Goal: Task Accomplishment & Management: Complete application form

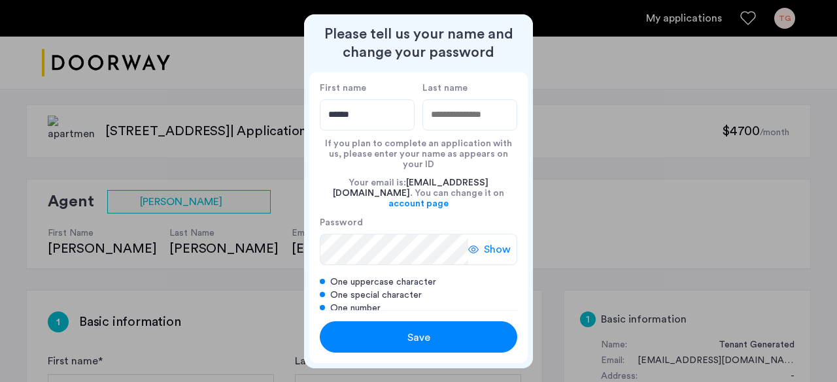
type input "******"
click at [370, 122] on input "******" at bounding box center [367, 114] width 95 height 31
type input "******"
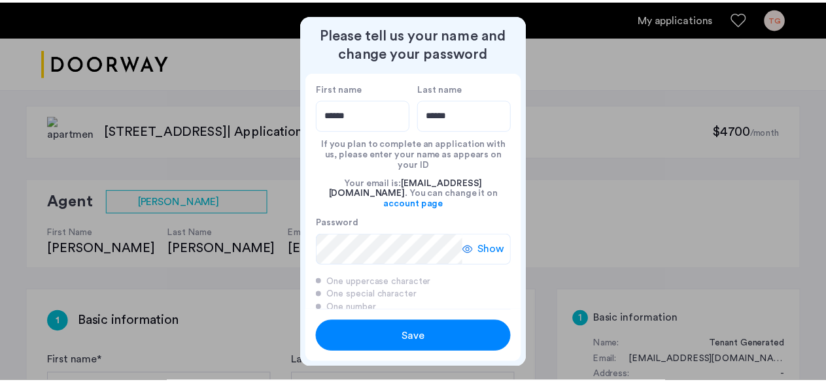
scroll to position [17, 0]
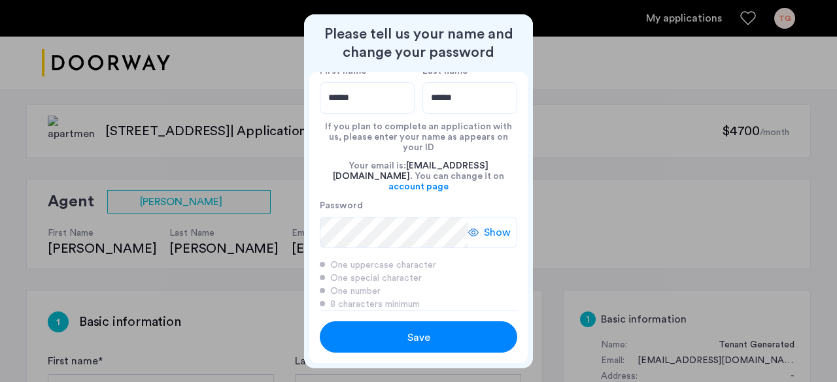
click at [392, 331] on div "Save" at bounding box center [418, 338] width 125 height 16
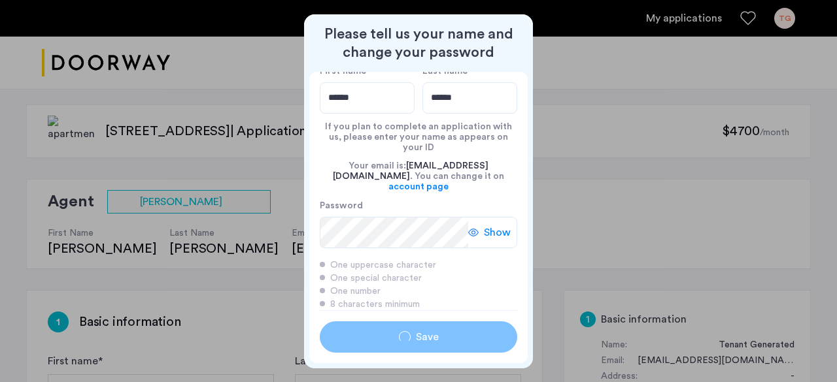
type input "******"
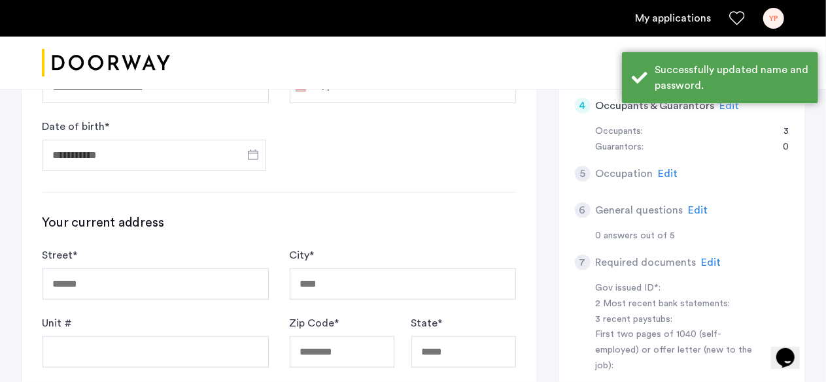
scroll to position [371, 0]
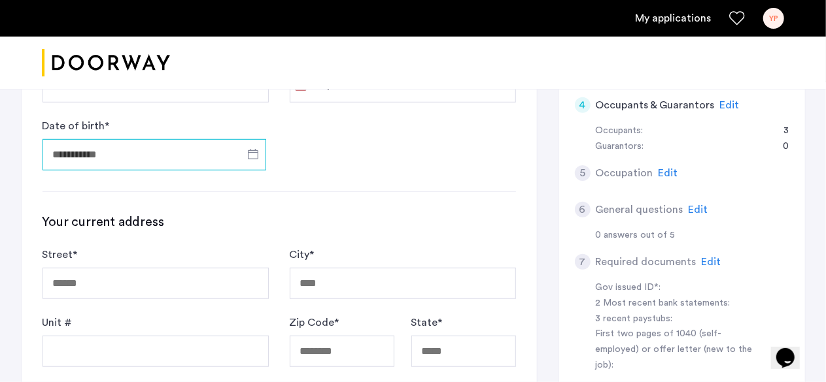
click at [148, 152] on input "Date of birth *" at bounding box center [154, 154] width 224 height 31
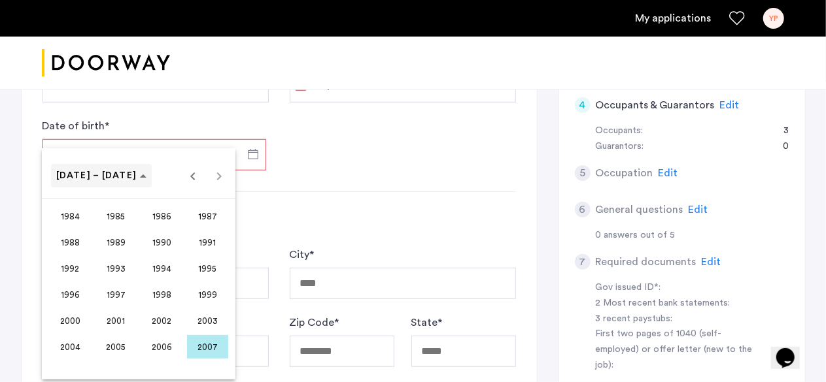
click at [107, 176] on span "[DATE] – [DATE]" at bounding box center [96, 175] width 81 height 9
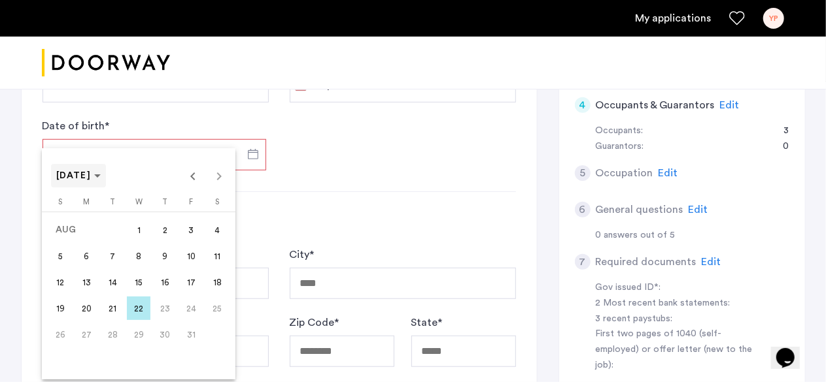
click at [101, 173] on span "[DATE]" at bounding box center [78, 176] width 45 height 11
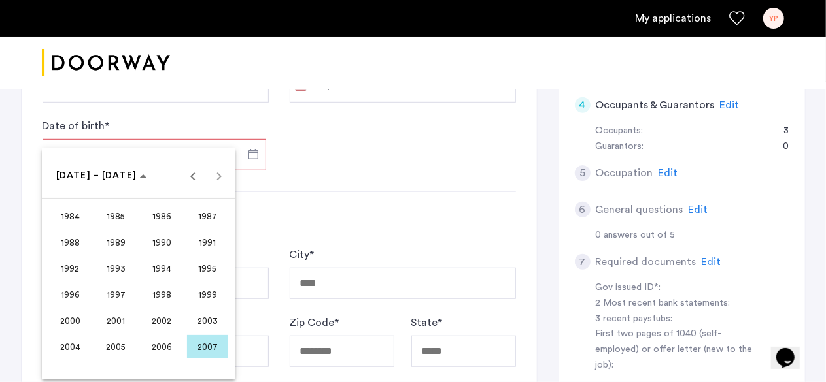
click at [153, 318] on span "2002" at bounding box center [161, 321] width 41 height 24
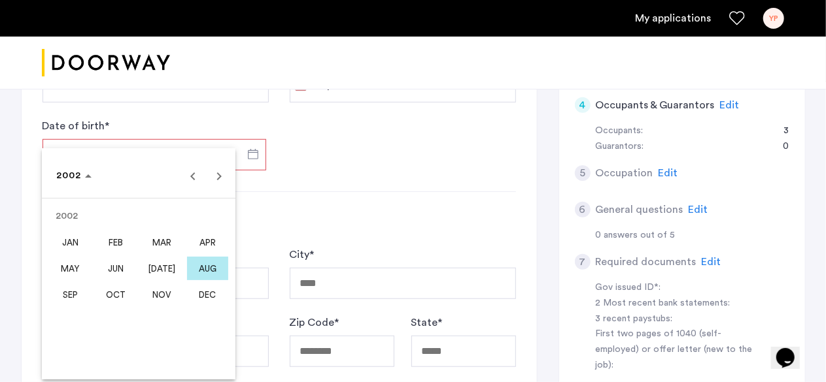
click at [123, 235] on span "FEB" at bounding box center [115, 243] width 41 height 24
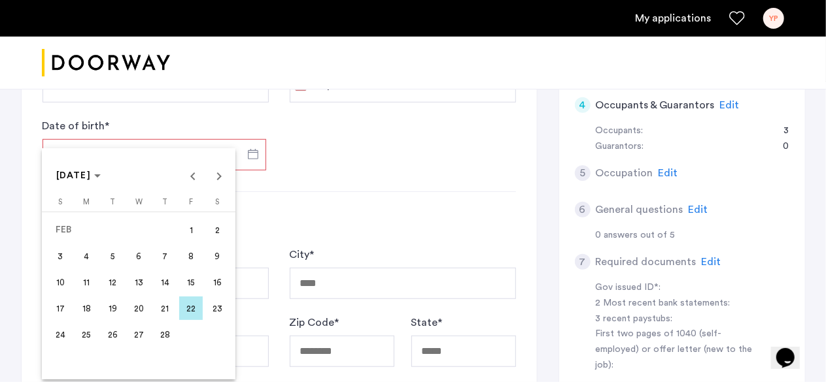
click at [135, 303] on span "20" at bounding box center [139, 309] width 24 height 24
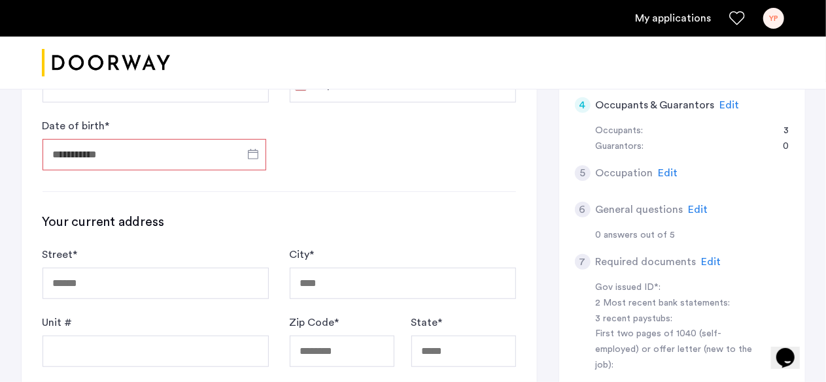
type input "**********"
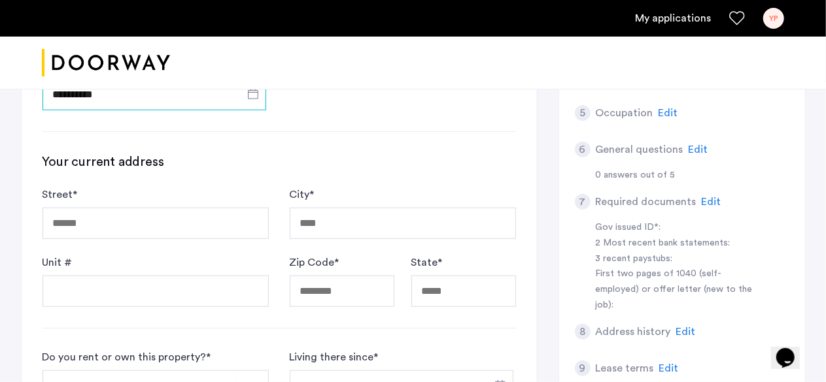
scroll to position [433, 0]
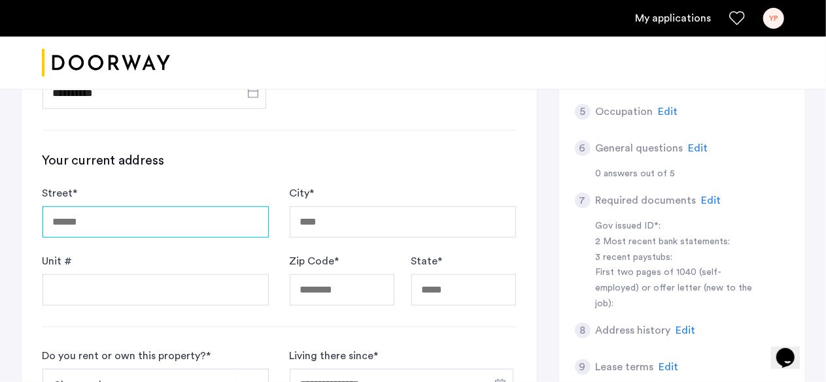
click at [175, 223] on input "Street *" at bounding box center [155, 222] width 226 height 31
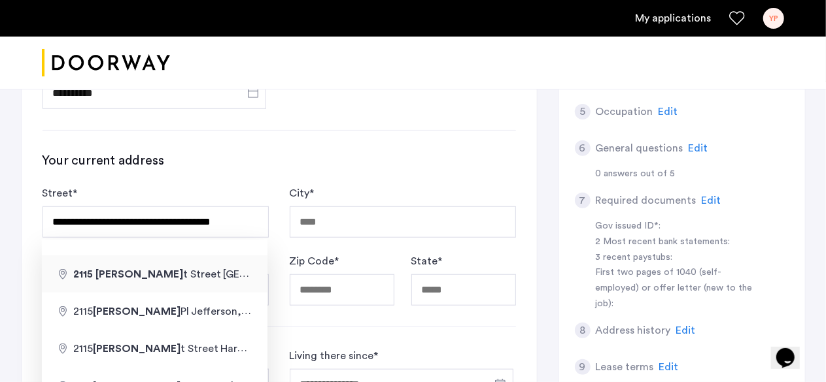
type input "**********"
type input "*****"
type input "**"
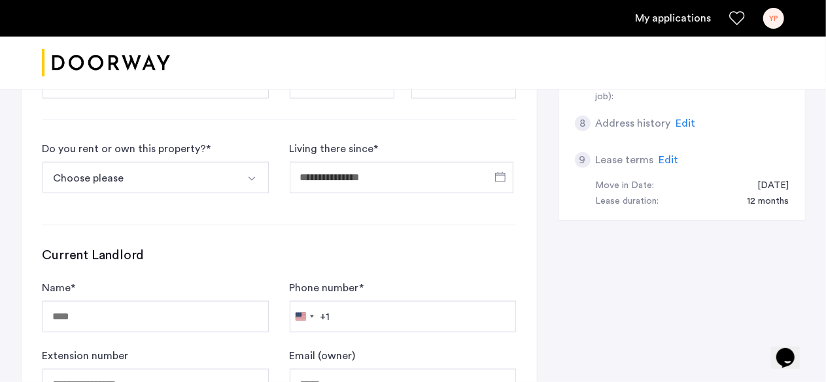
scroll to position [641, 0]
click at [167, 178] on button "Choose please" at bounding box center [139, 176] width 195 height 31
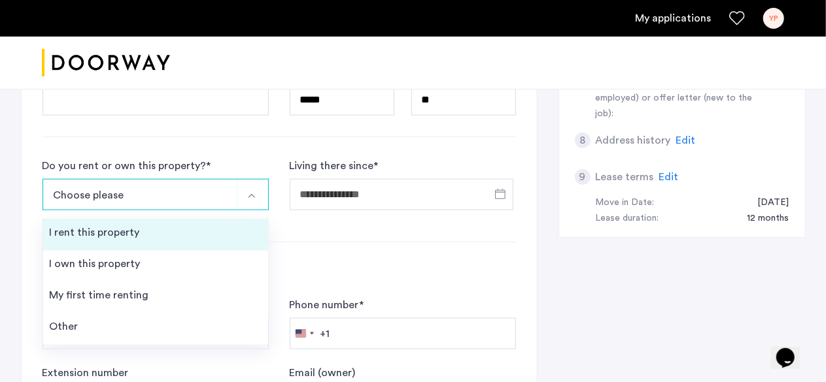
scroll to position [622, 0]
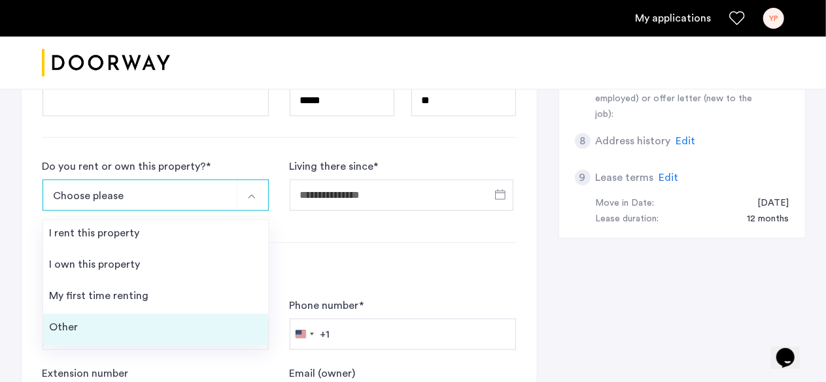
click at [122, 330] on li "Other" at bounding box center [155, 329] width 225 height 31
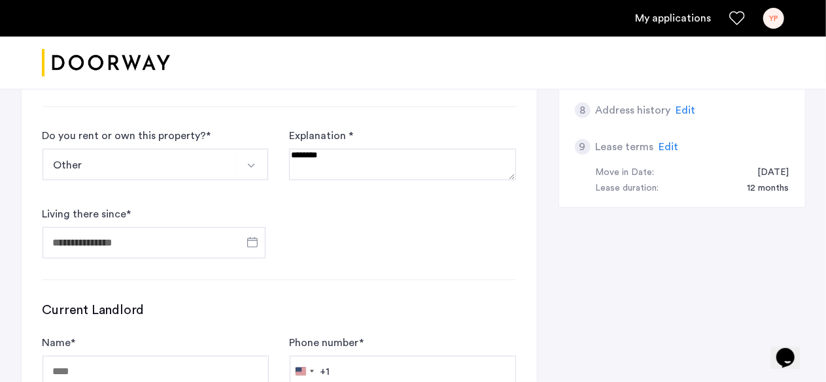
scroll to position [655, 0]
click at [348, 173] on textarea at bounding box center [402, 162] width 226 height 31
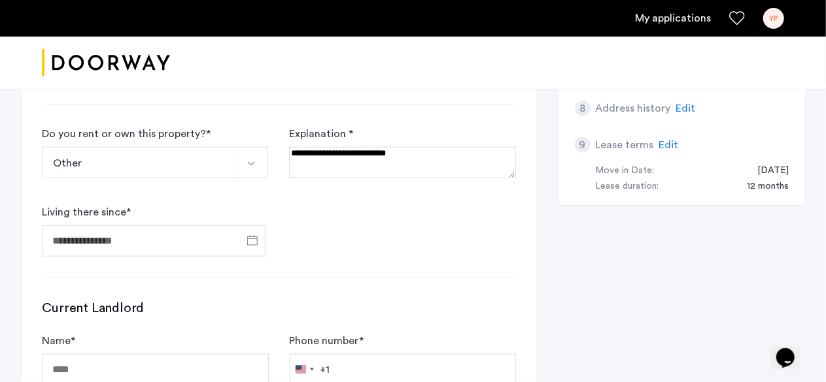
type textarea "**********"
click at [176, 236] on input "Living there since *" at bounding box center [154, 240] width 224 height 31
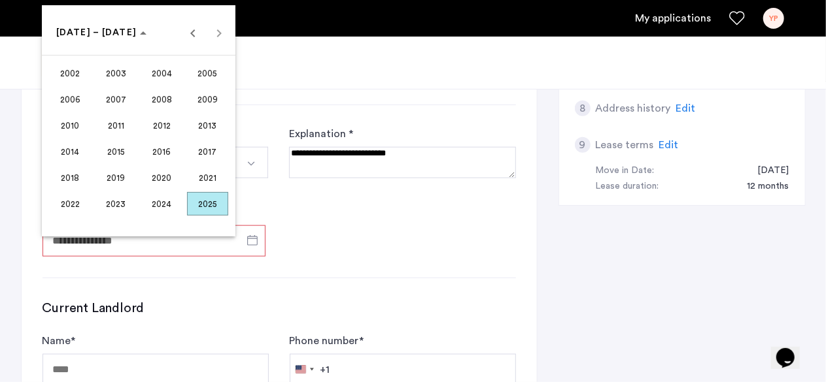
click at [68, 71] on span "2002" at bounding box center [70, 73] width 41 height 24
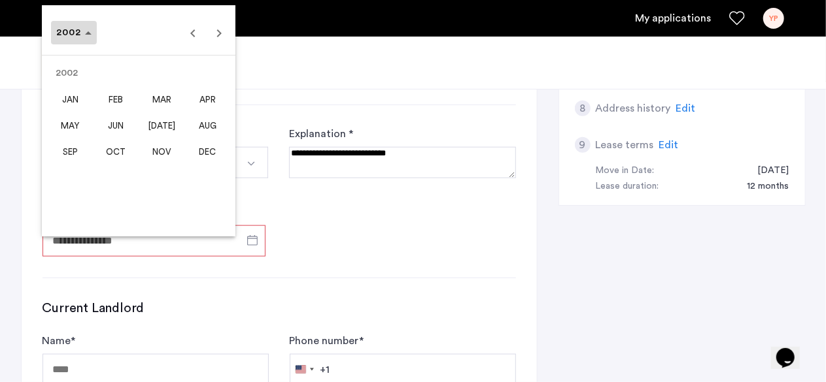
click at [90, 35] on span "Choose date" at bounding box center [74, 32] width 46 height 31
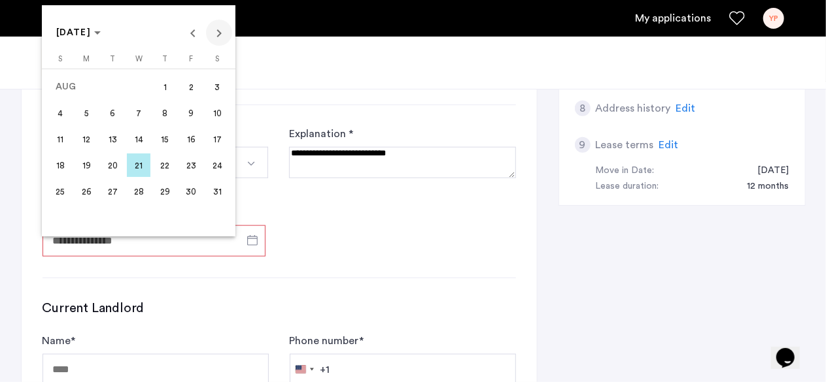
click at [220, 34] on span "Next month" at bounding box center [219, 33] width 26 height 26
click at [84, 29] on span "[DATE]" at bounding box center [73, 32] width 35 height 9
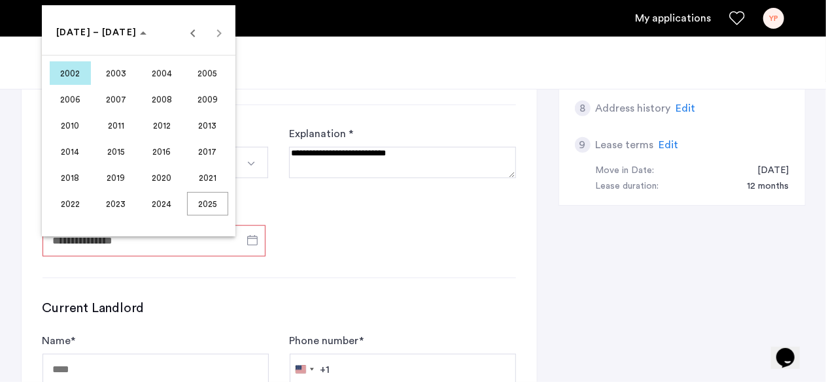
click at [169, 71] on span "2004" at bounding box center [161, 73] width 41 height 24
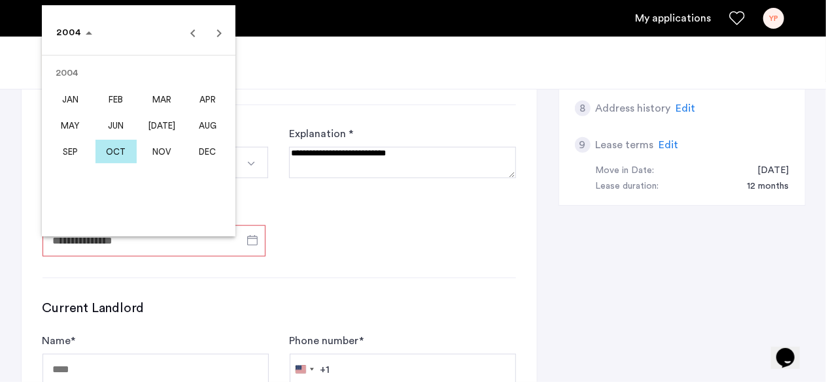
click at [210, 104] on span "APR" at bounding box center [207, 100] width 41 height 24
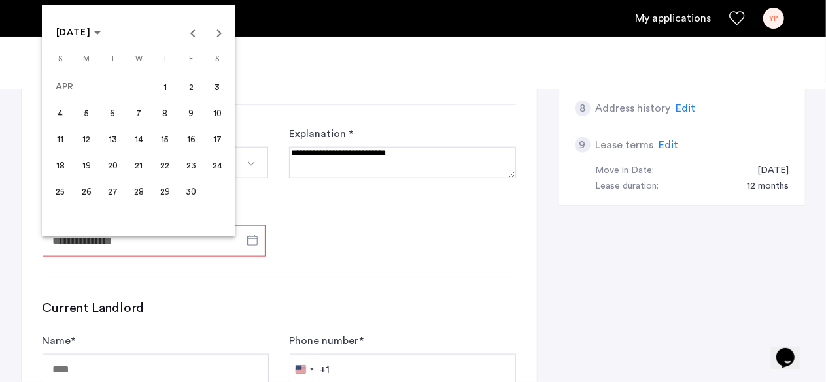
click at [95, 127] on span "12" at bounding box center [87, 139] width 24 height 24
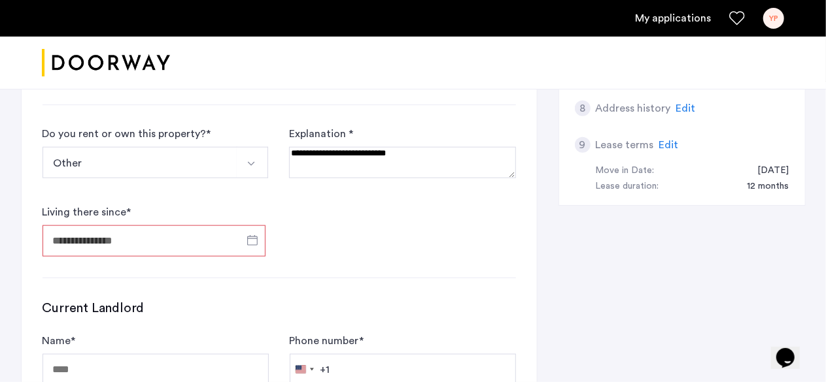
type input "**********"
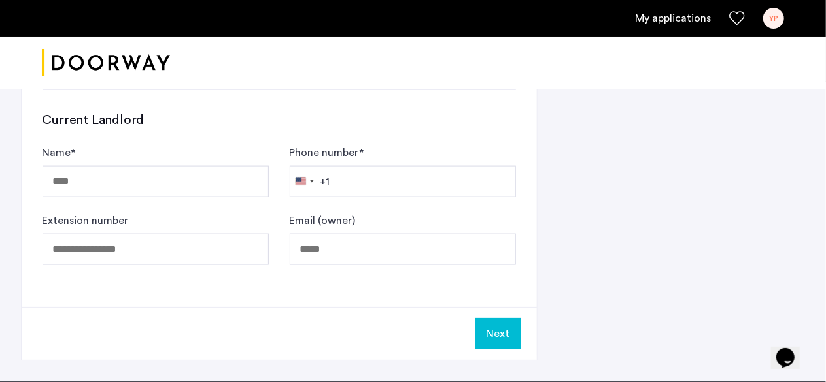
scroll to position [803, 0]
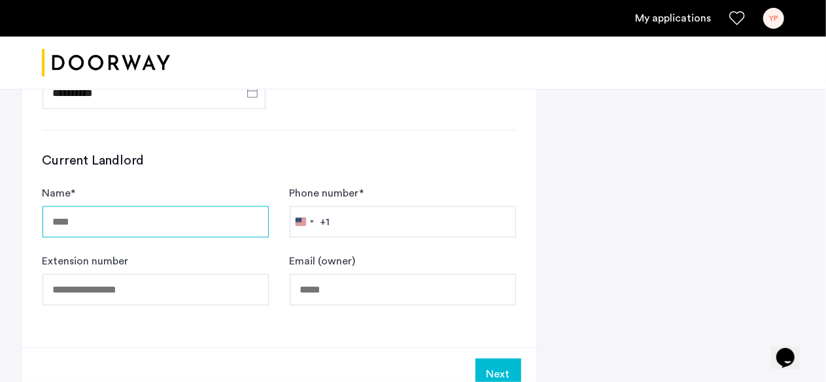
click at [158, 222] on input "Name *" at bounding box center [155, 222] width 226 height 31
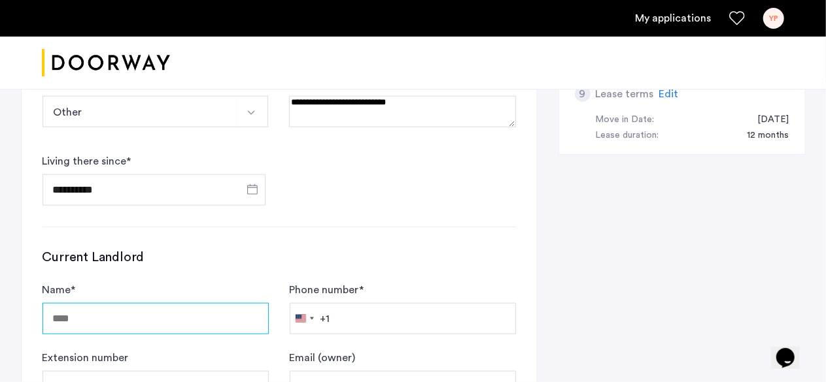
scroll to position [806, 0]
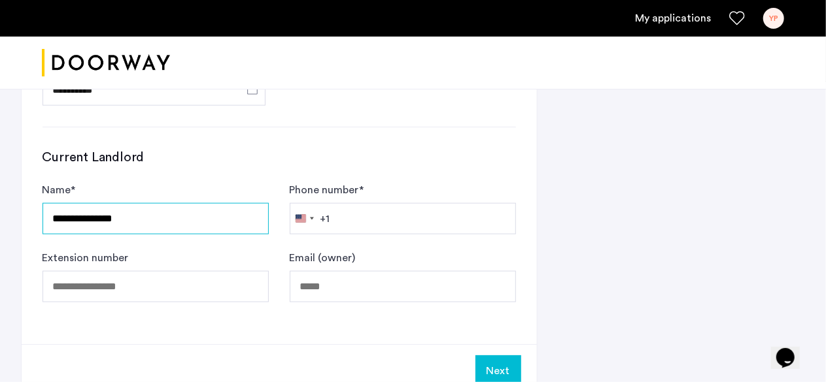
type input "**********"
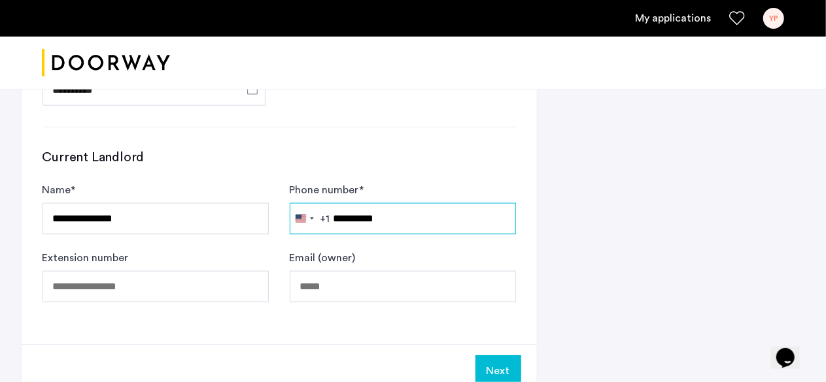
scroll to position [835, 0]
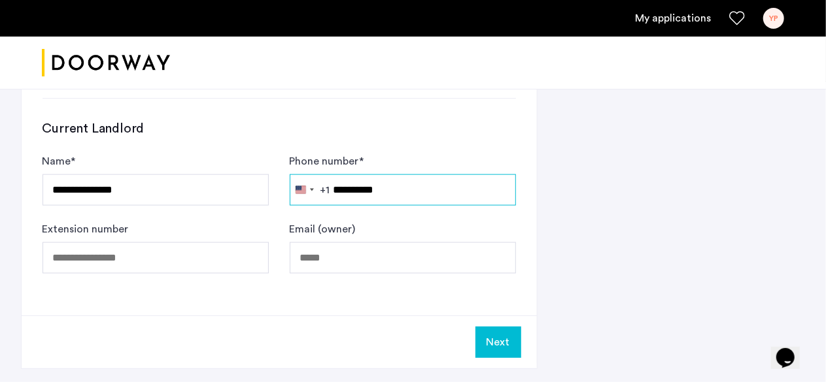
type input "**********"
click at [498, 327] on button "Next" at bounding box center [498, 342] width 46 height 31
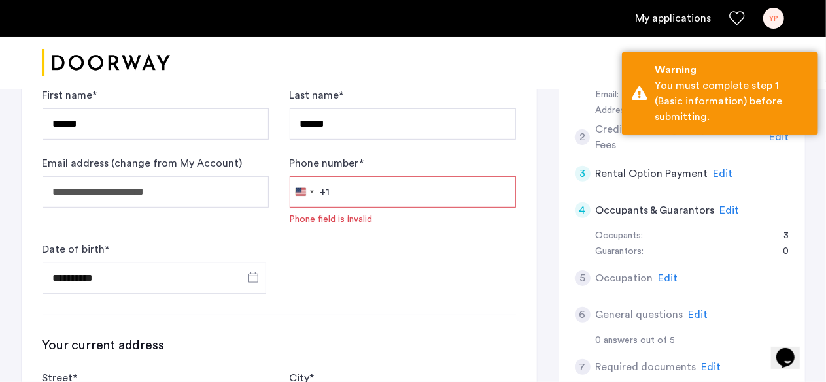
scroll to position [265, 0]
click at [382, 205] on input "Phone number *" at bounding box center [403, 192] width 226 height 31
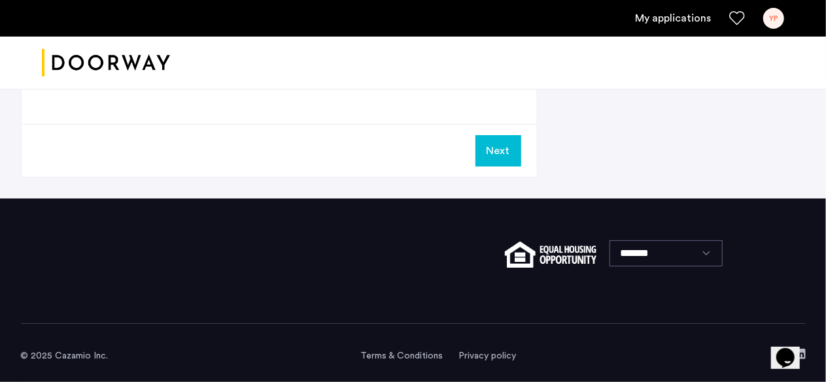
scroll to position [956, 0]
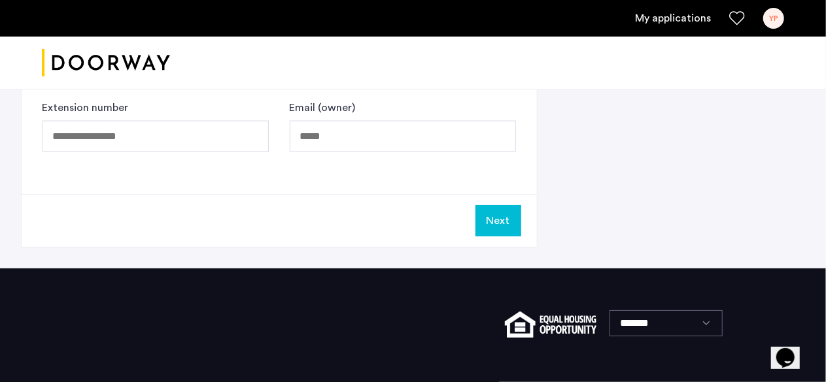
type input "**********"
click at [482, 214] on button "Next" at bounding box center [498, 220] width 46 height 31
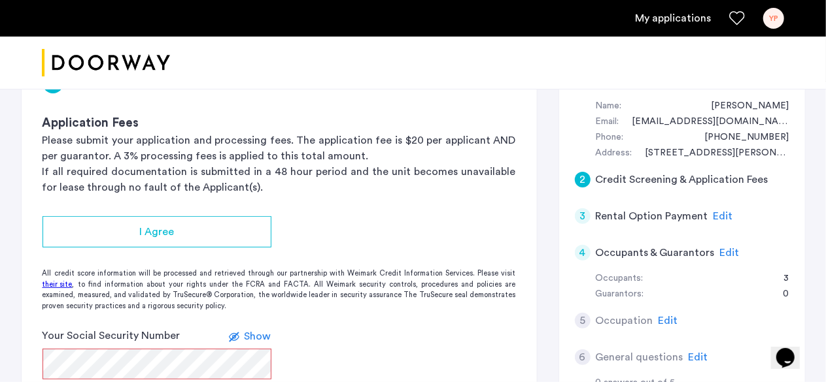
scroll to position [239, 0]
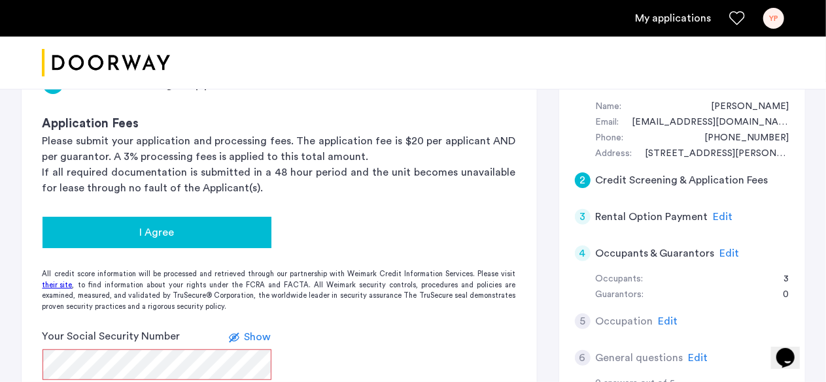
click at [216, 237] on div "I Agree" at bounding box center [157, 233] width 208 height 16
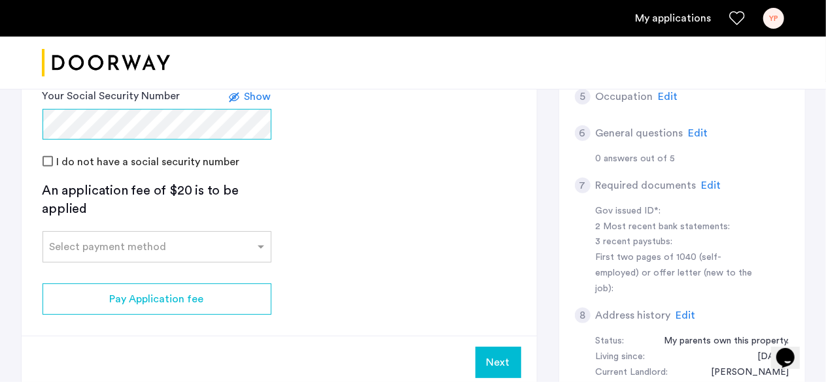
scroll to position [480, 0]
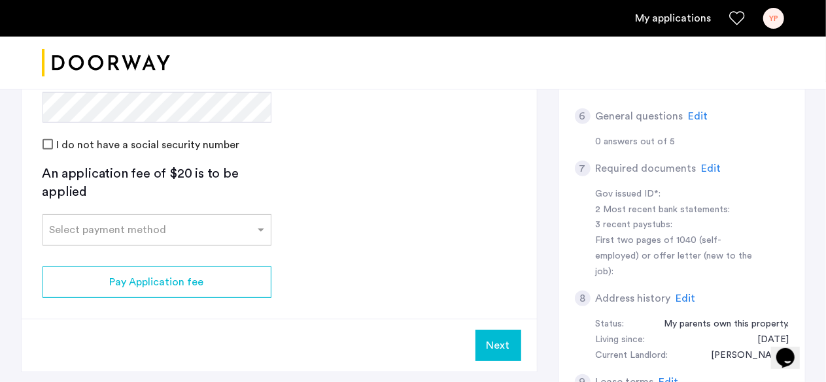
click at [142, 223] on input "text" at bounding box center [144, 227] width 188 height 9
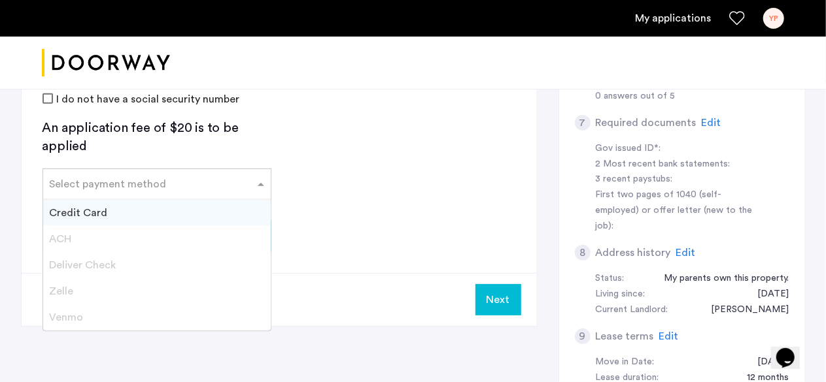
scroll to position [527, 0]
click at [93, 212] on span "Credit Card" at bounding box center [79, 212] width 58 height 10
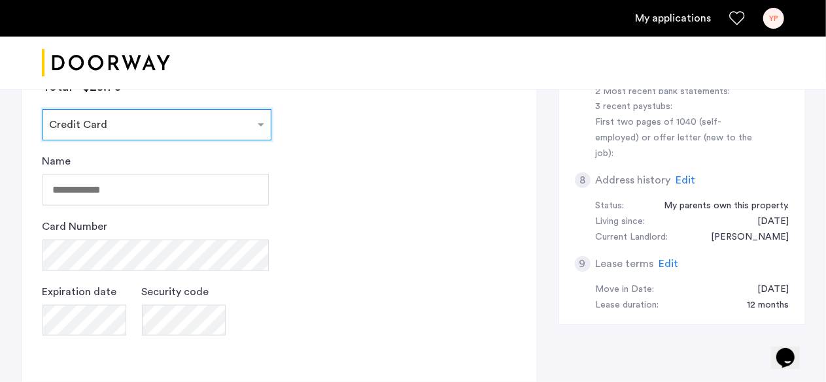
scroll to position [599, 0]
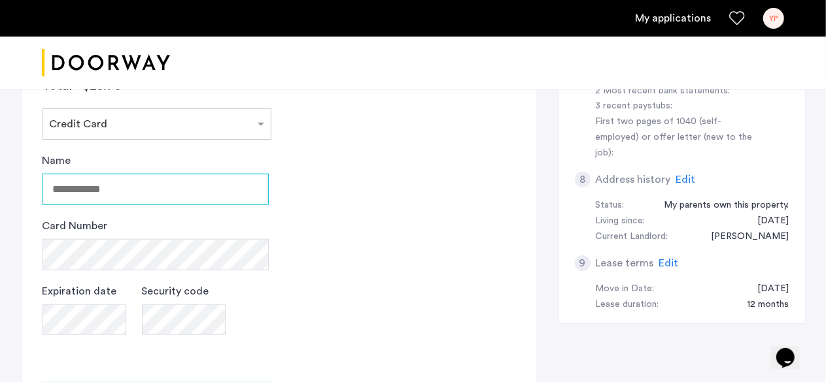
click at [99, 191] on input "Name" at bounding box center [155, 189] width 226 height 31
type input "**********"
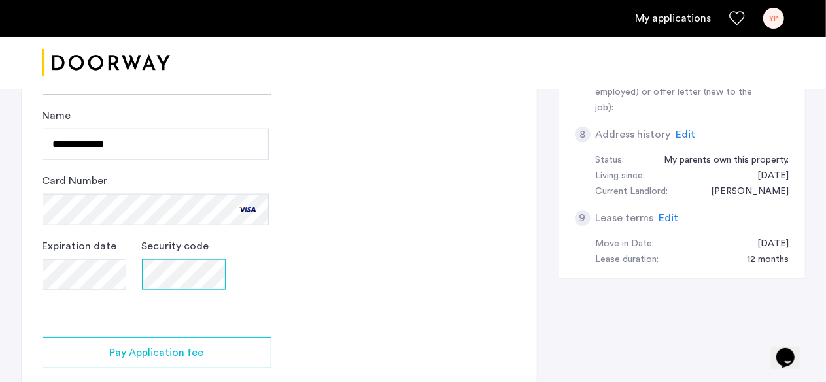
scroll to position [770, 0]
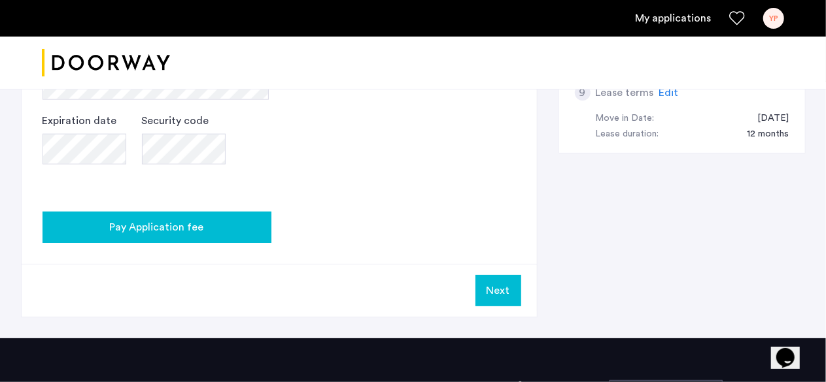
click at [199, 226] on span "Pay Application fee" at bounding box center [157, 228] width 94 height 16
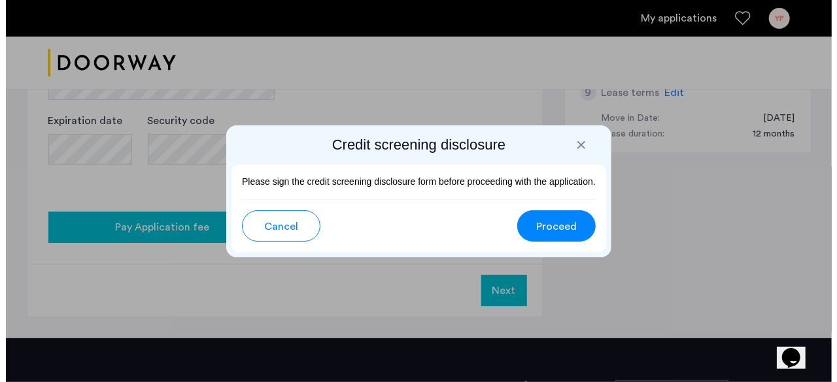
scroll to position [0, 0]
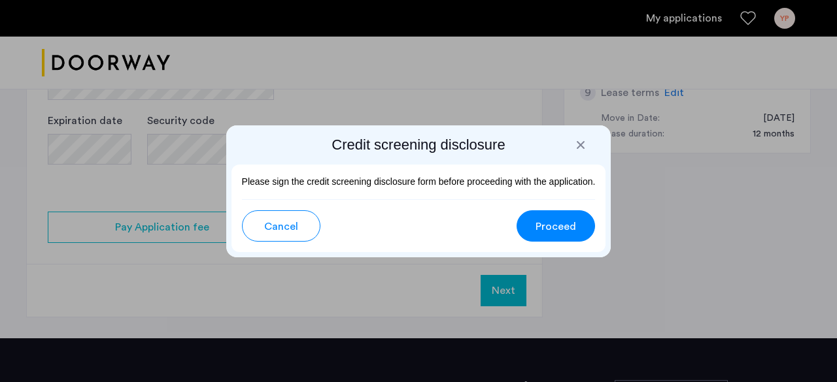
click at [543, 227] on span "Proceed" at bounding box center [555, 227] width 41 height 16
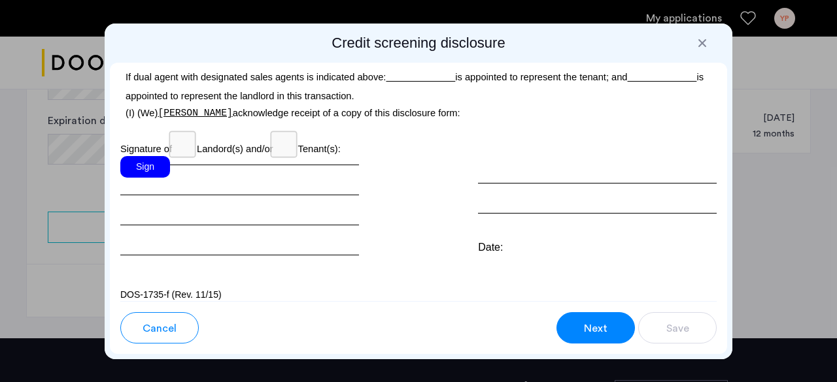
scroll to position [4191, 0]
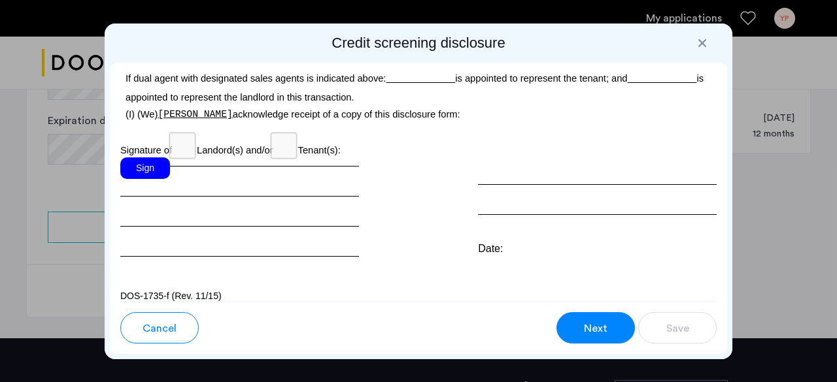
click at [141, 179] on div "Sign" at bounding box center [145, 169] width 50 height 22
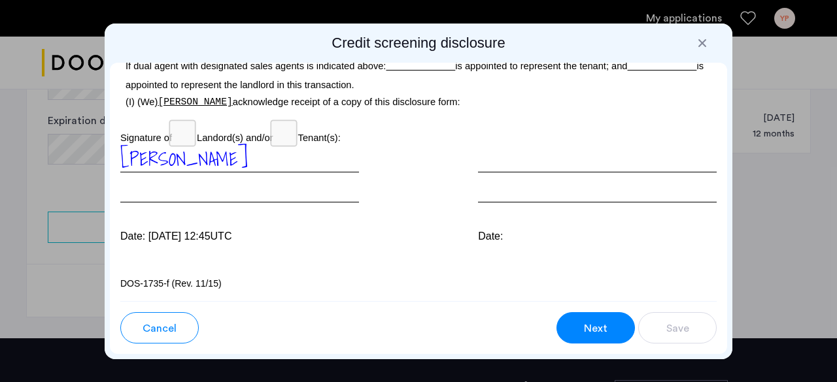
scroll to position [4222, 0]
click at [580, 322] on button "Next" at bounding box center [595, 327] width 78 height 31
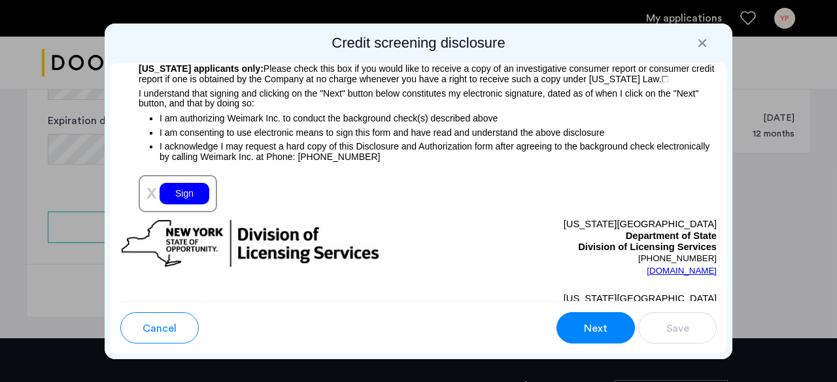
scroll to position [1622, 0]
click at [175, 201] on div "Sign" at bounding box center [184, 194] width 50 height 22
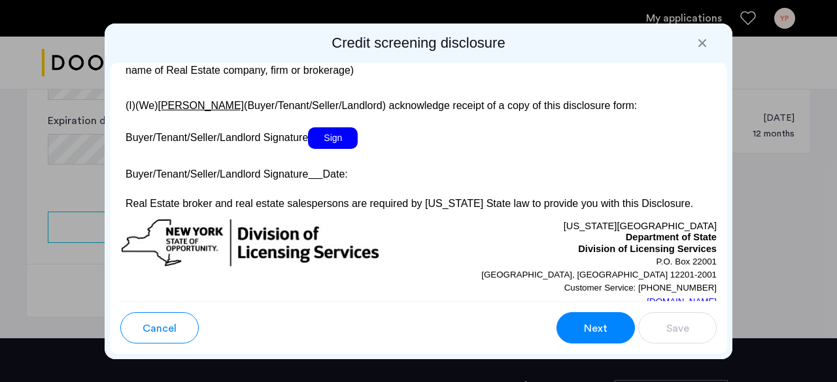
scroll to position [2654, 0]
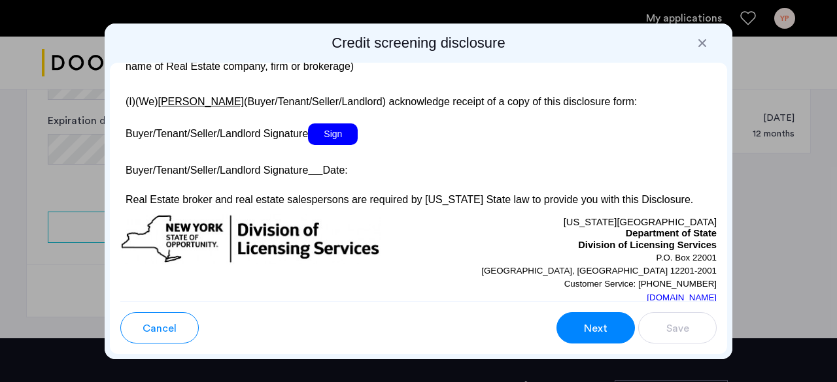
click at [339, 145] on span "Sign" at bounding box center [333, 135] width 50 height 22
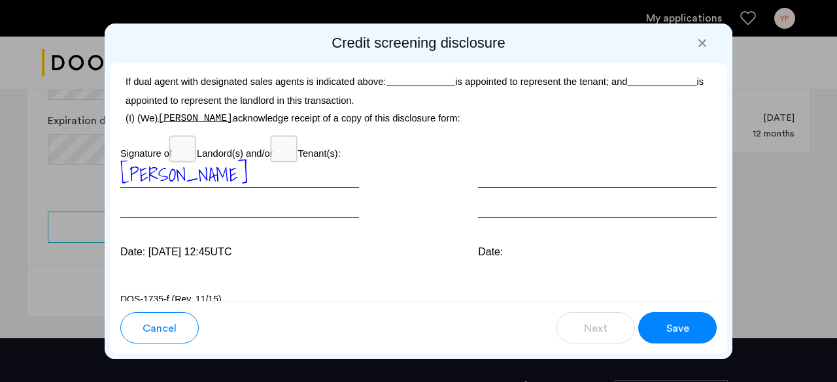
scroll to position [4254, 0]
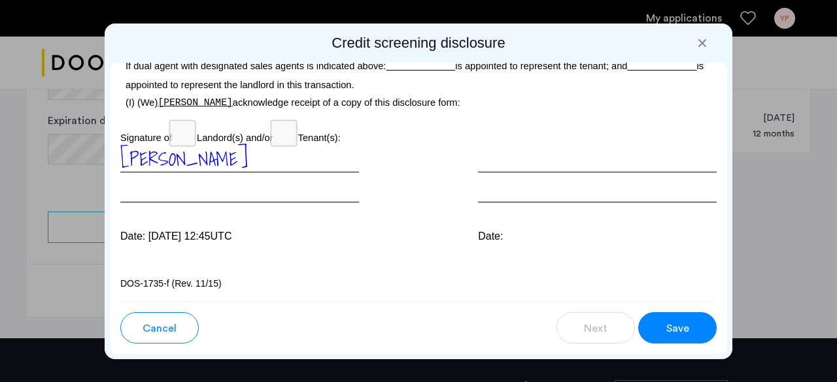
click at [664, 330] on button "Save" at bounding box center [677, 327] width 78 height 31
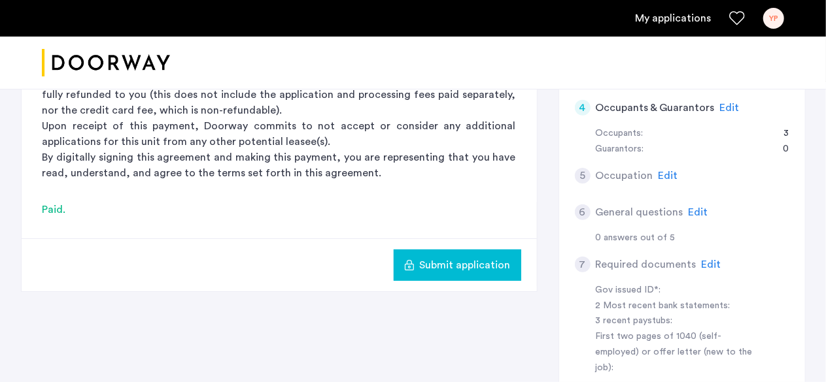
scroll to position [367, 0]
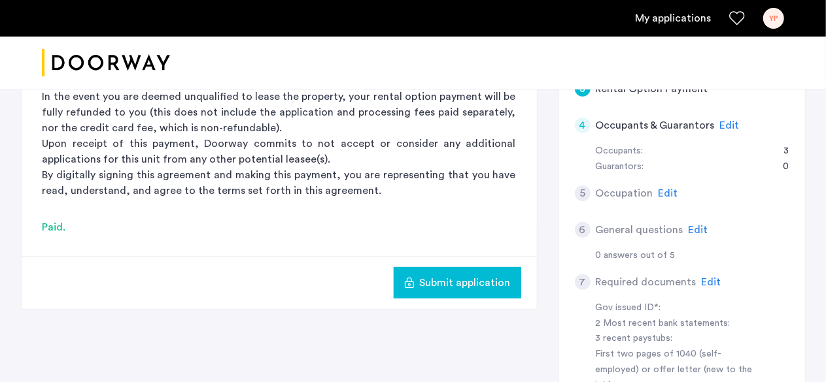
click at [454, 293] on button "Submit application" at bounding box center [456, 282] width 127 height 31
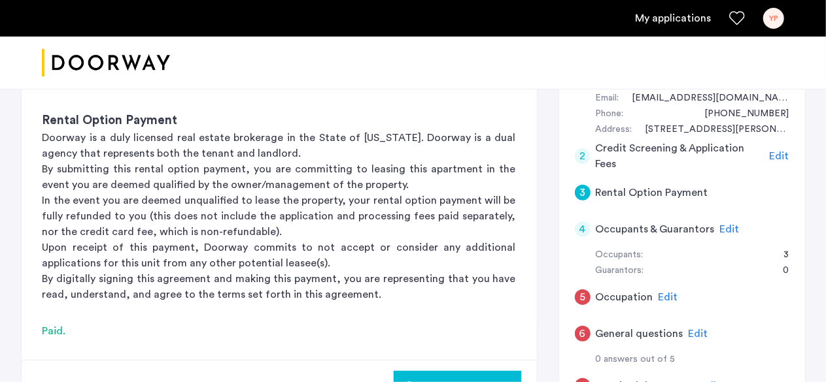
scroll to position [299, 0]
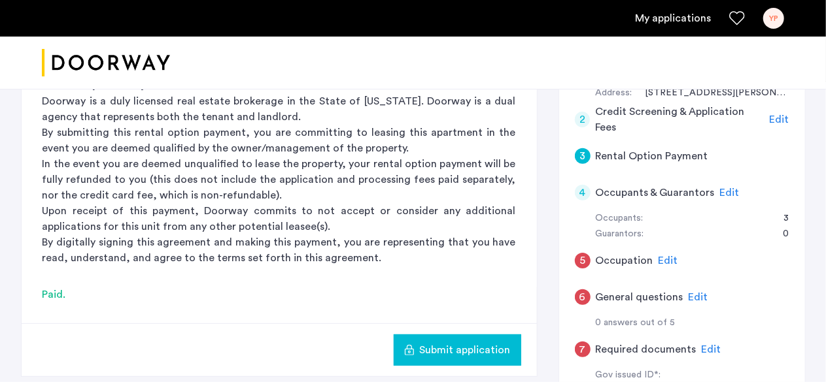
click at [720, 189] on span "Edit" at bounding box center [730, 193] width 20 height 10
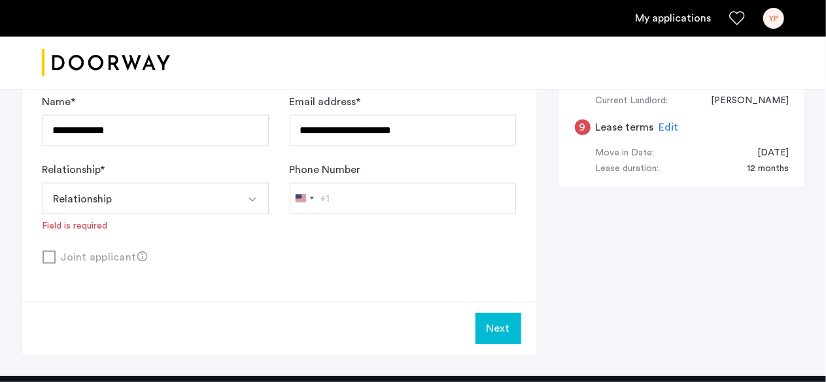
scroll to position [736, 0]
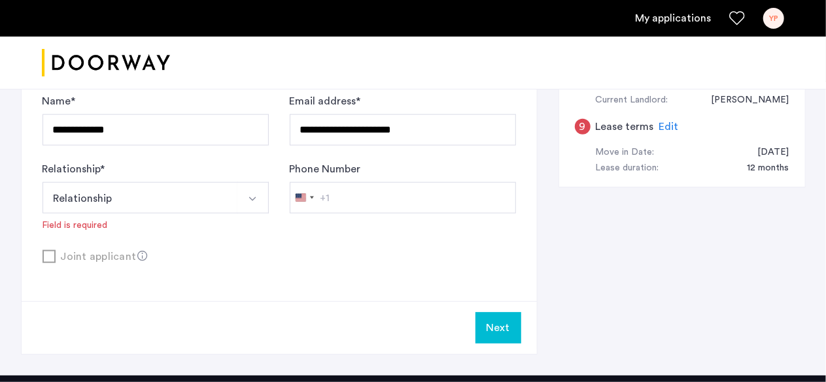
click at [490, 314] on button "Next" at bounding box center [498, 327] width 46 height 31
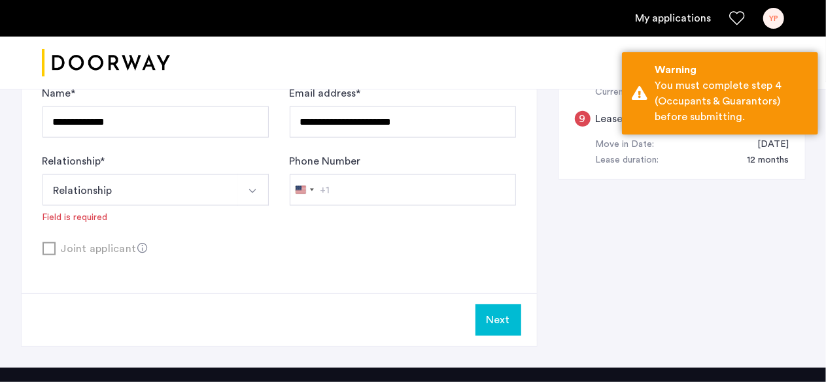
scroll to position [746, 0]
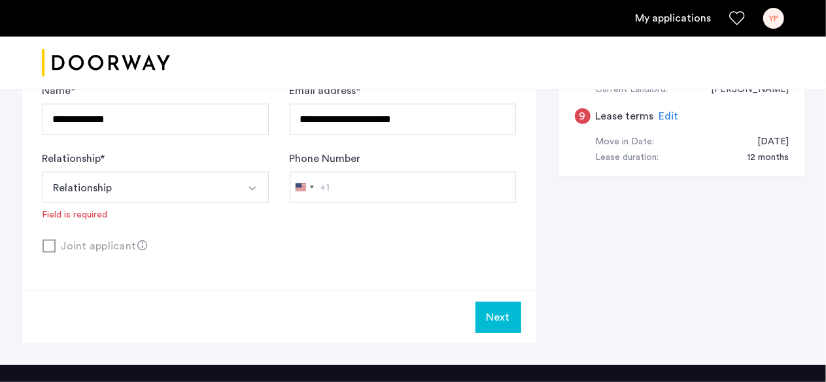
click at [188, 188] on button "Relationship" at bounding box center [139, 187] width 195 height 31
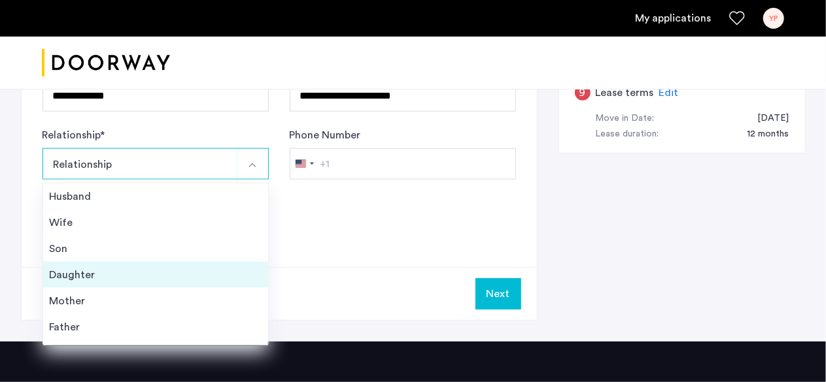
scroll to position [46, 0]
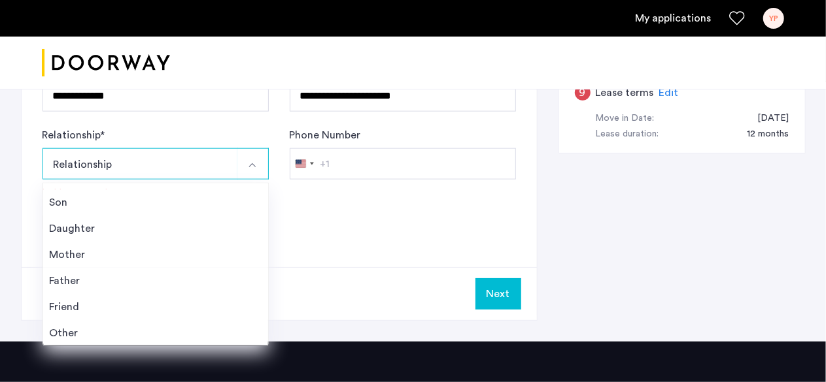
click at [317, 219] on div "Joint applicant" at bounding box center [278, 222] width 473 height 16
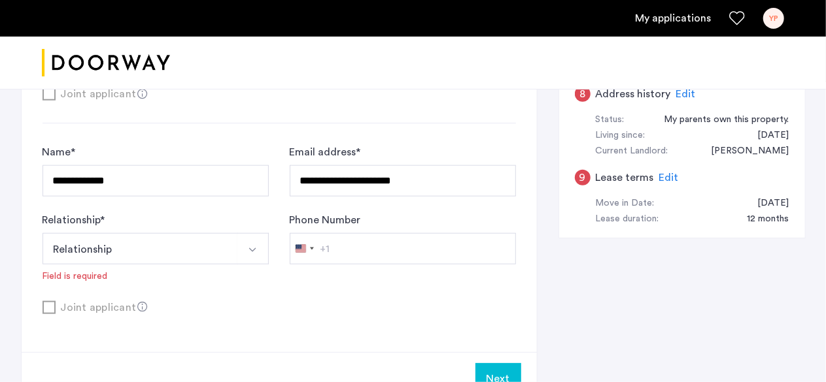
scroll to position [690, 0]
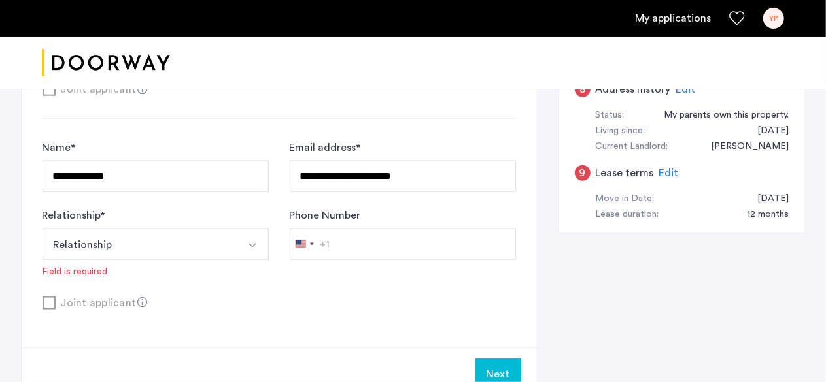
click at [153, 234] on button "Relationship" at bounding box center [139, 244] width 195 height 31
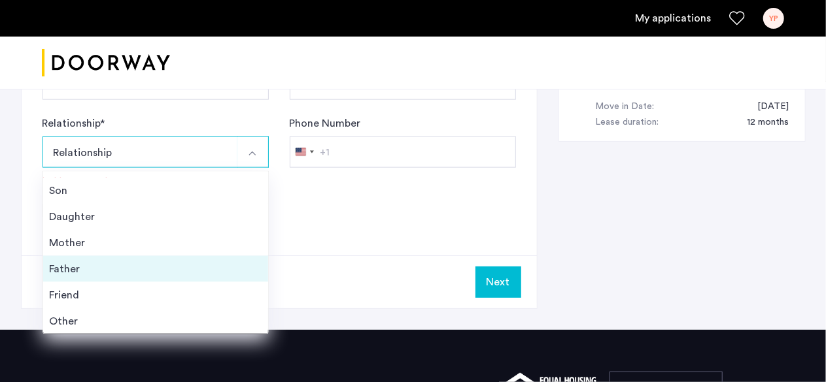
scroll to position [837, 0]
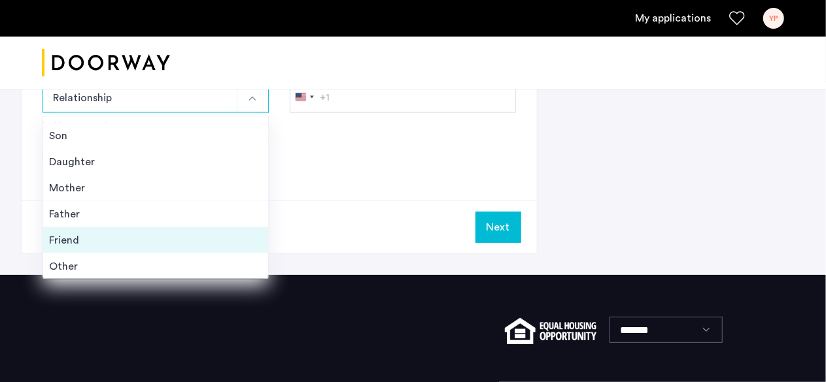
click at [103, 241] on div "Friend" at bounding box center [156, 241] width 212 height 16
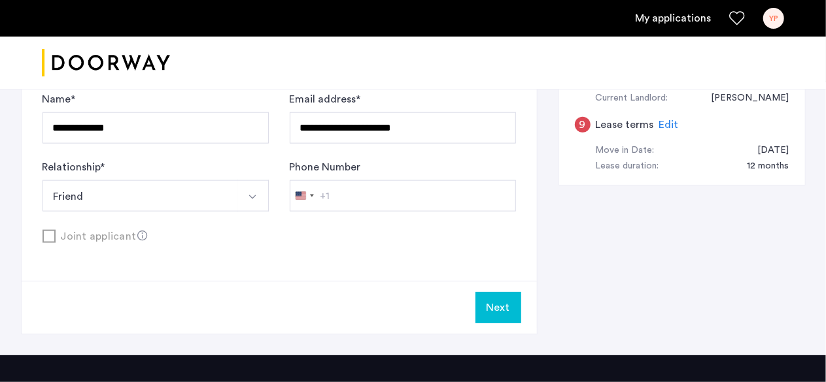
scroll to position [697, 0]
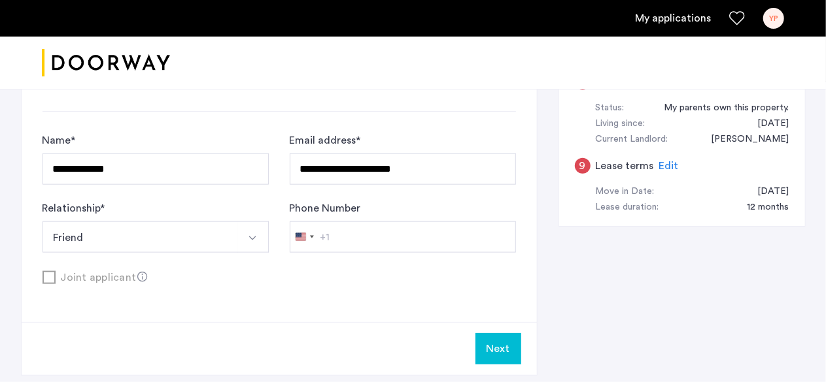
click at [495, 338] on button "Next" at bounding box center [498, 348] width 46 height 31
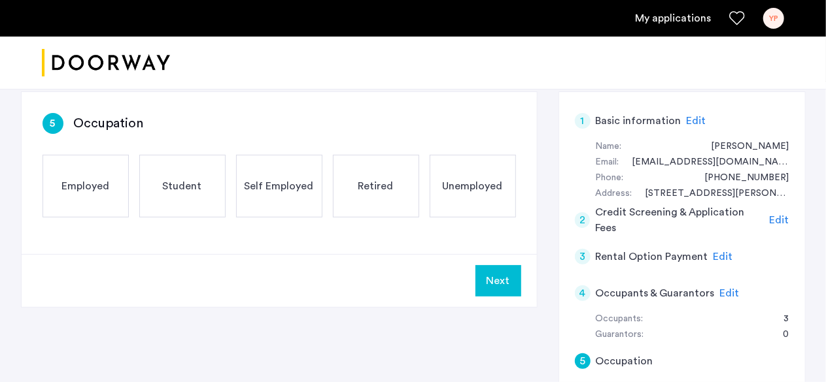
scroll to position [185, 0]
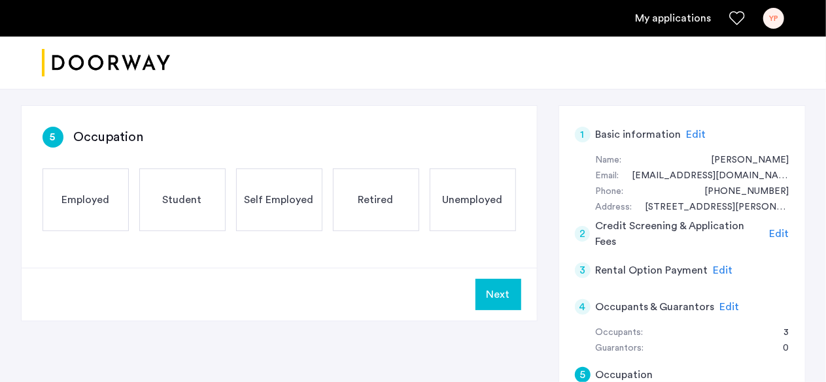
click at [86, 199] on span "Employed" at bounding box center [85, 200] width 48 height 16
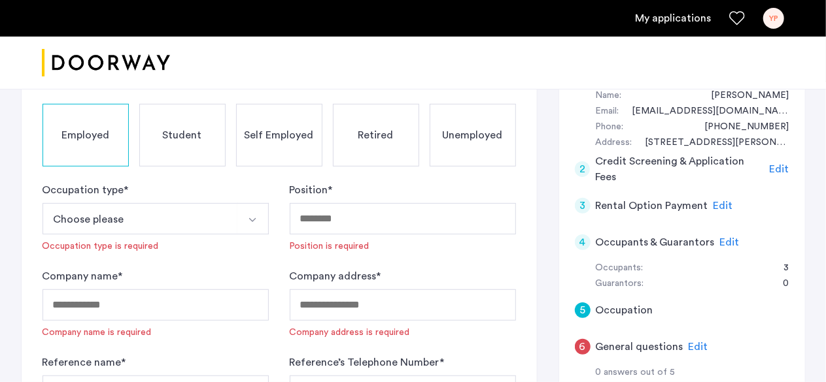
scroll to position [250, 0]
click at [129, 212] on button "Choose please" at bounding box center [139, 218] width 195 height 31
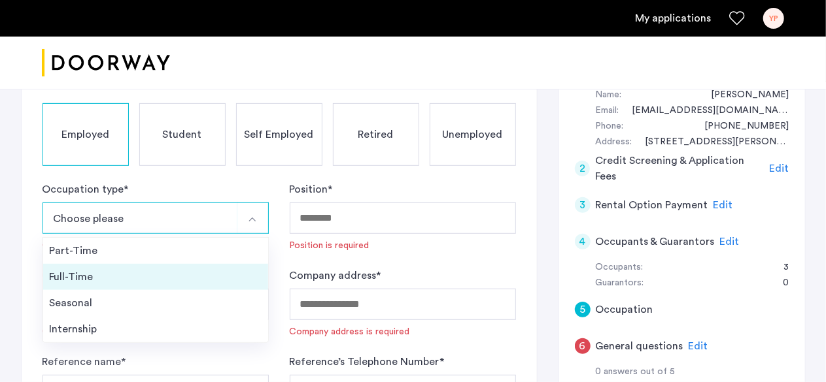
click at [116, 280] on div "Full-Time" at bounding box center [156, 277] width 212 height 16
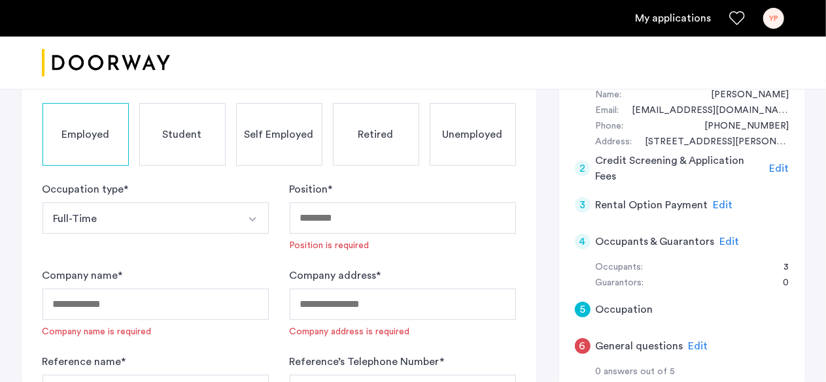
scroll to position [280, 0]
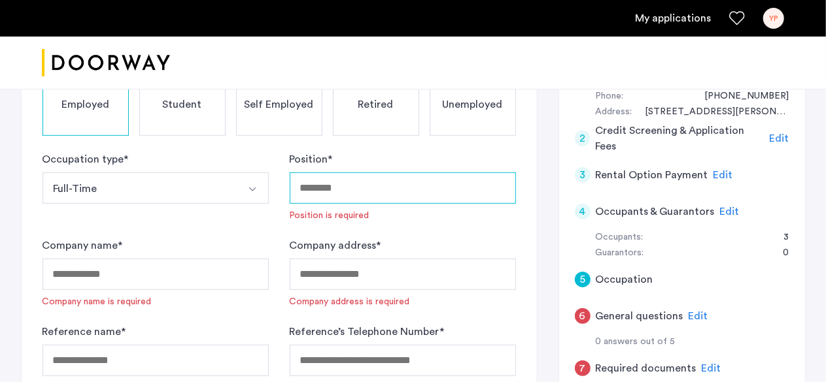
click at [363, 185] on input "Position *" at bounding box center [403, 188] width 226 height 31
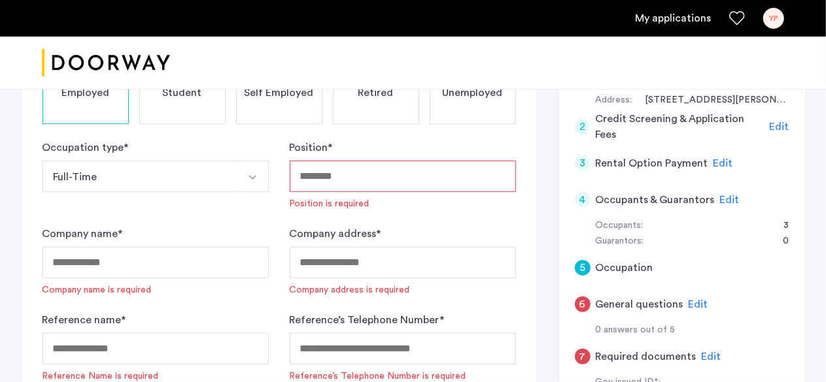
scroll to position [290, 0]
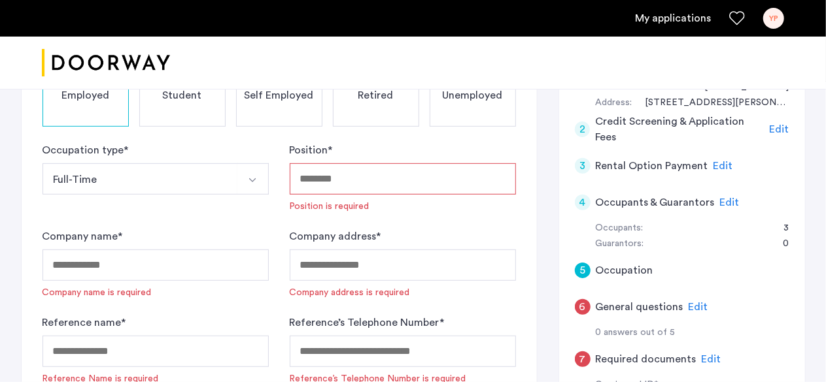
click at [371, 186] on input "Position *" at bounding box center [403, 178] width 226 height 31
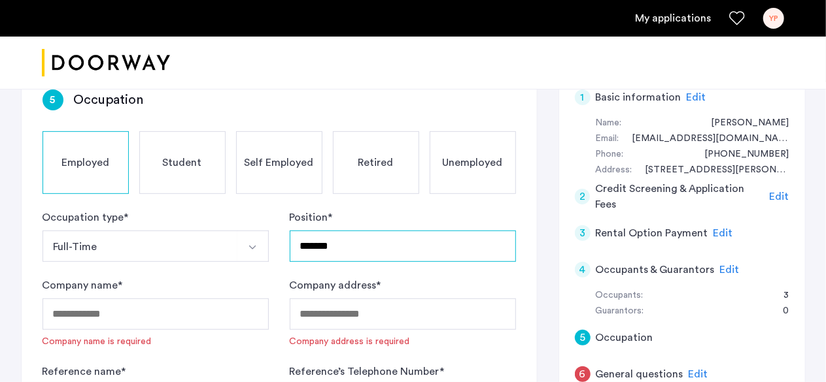
type input "*******"
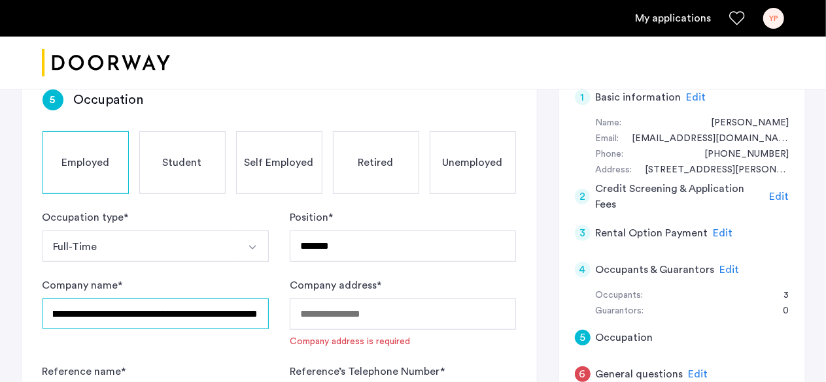
scroll to position [0, 67]
type input "**********"
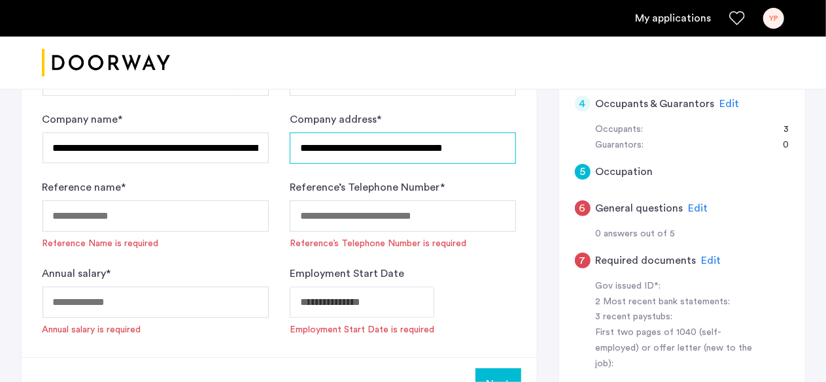
scroll to position [391, 0]
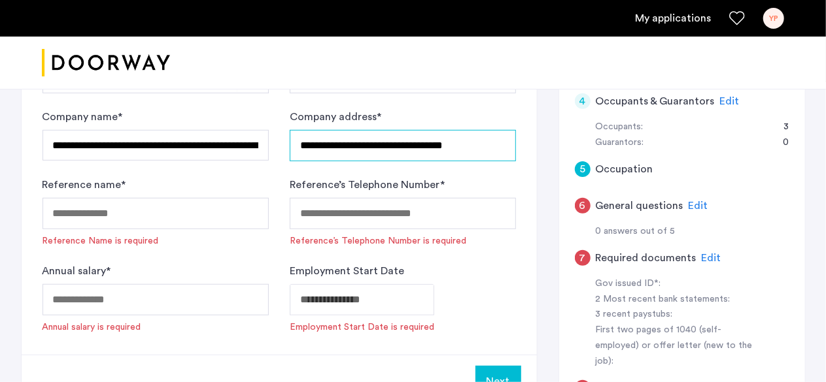
type input "**********"
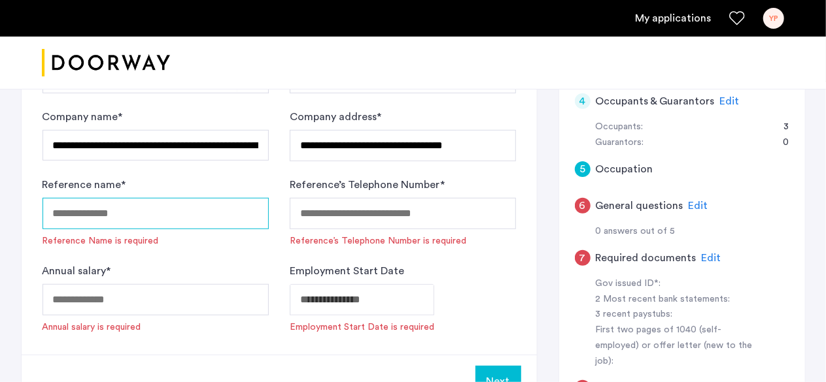
click at [115, 208] on input "Reference name *" at bounding box center [155, 213] width 226 height 31
type input "**********"
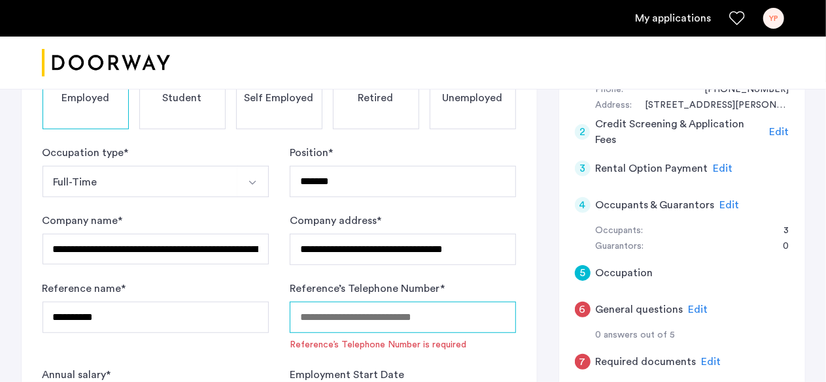
scroll to position [444, 0]
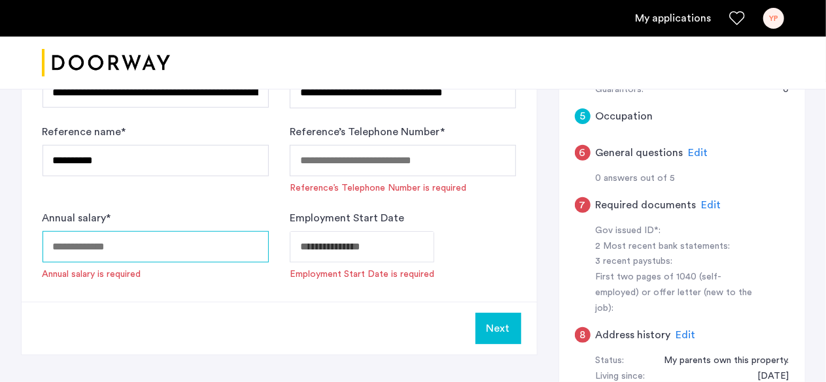
click at [128, 254] on input "Annual salary *" at bounding box center [155, 246] width 226 height 31
type input "*****"
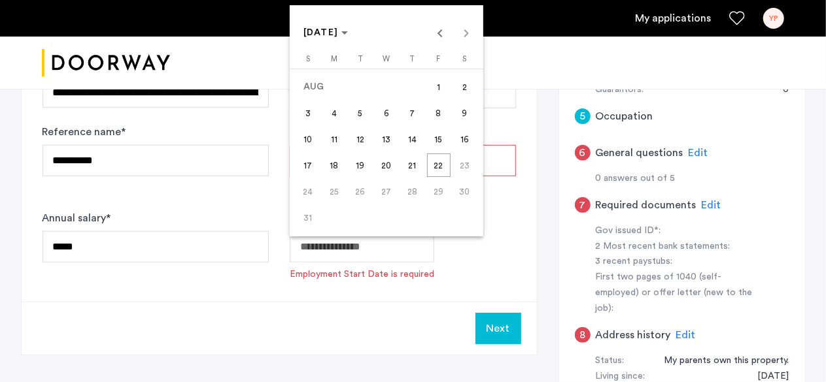
click at [459, 31] on div "[DATE] [DATE]" at bounding box center [386, 33] width 187 height 26
click at [558, 252] on div at bounding box center [413, 191] width 826 height 382
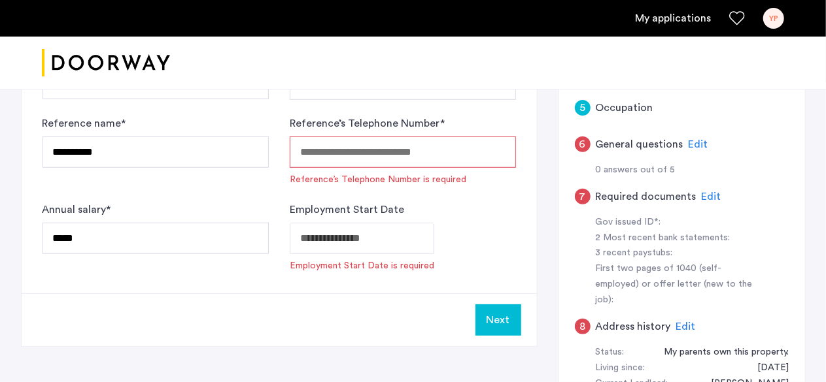
scroll to position [452, 0]
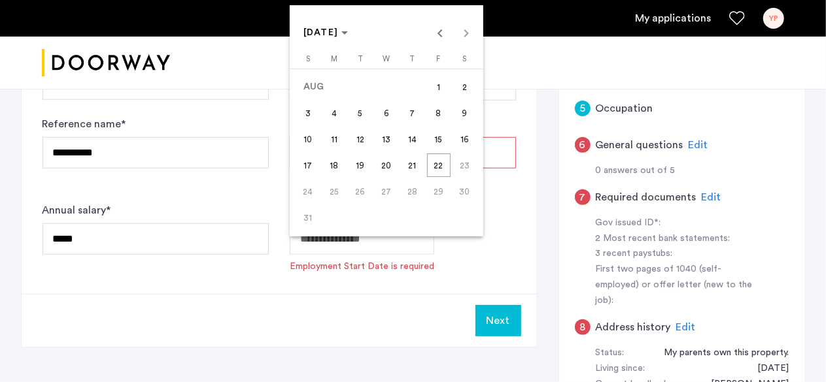
click at [512, 125] on div at bounding box center [413, 191] width 826 height 382
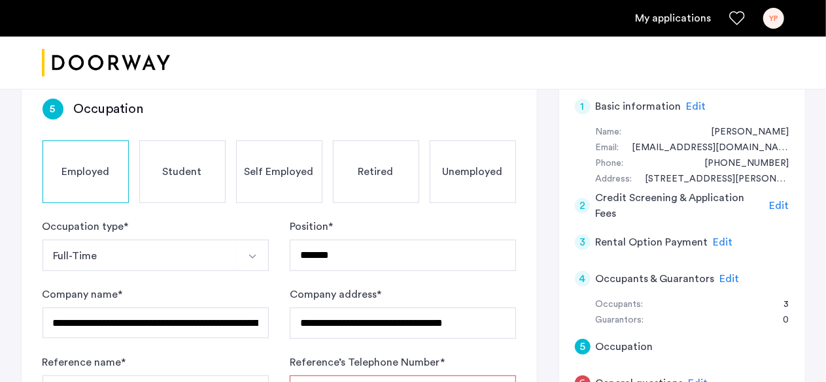
scroll to position [210, 0]
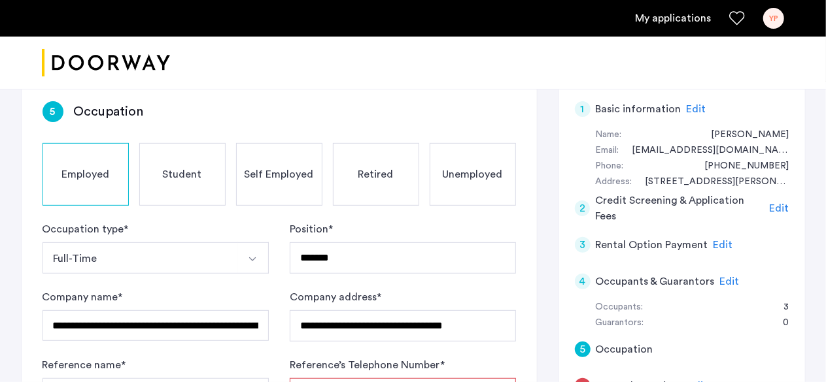
click at [608, 235] on div "3 Rental Option Payment Edit" at bounding box center [682, 245] width 214 height 37
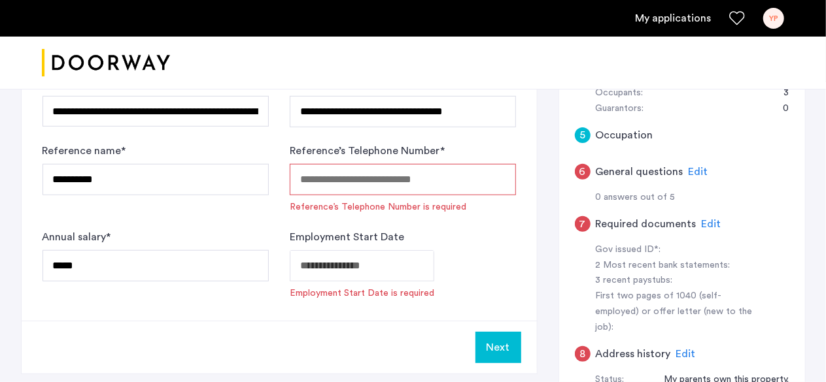
scroll to position [447, 0]
